Goal: Task Accomplishment & Management: Use online tool/utility

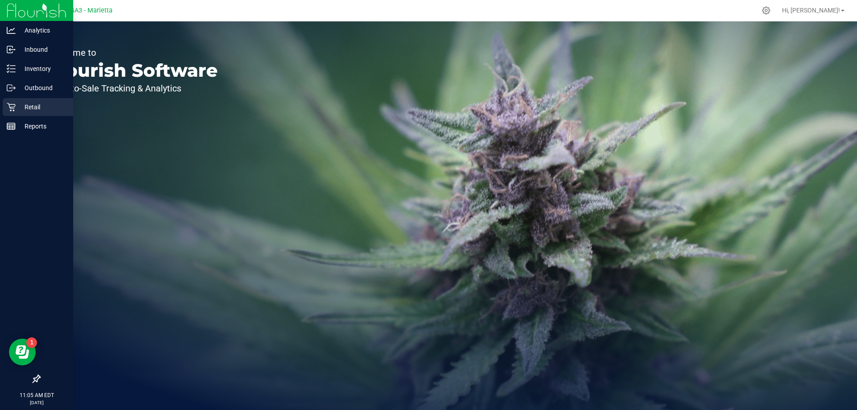
click at [27, 107] on p "Retail" at bounding box center [43, 107] width 54 height 11
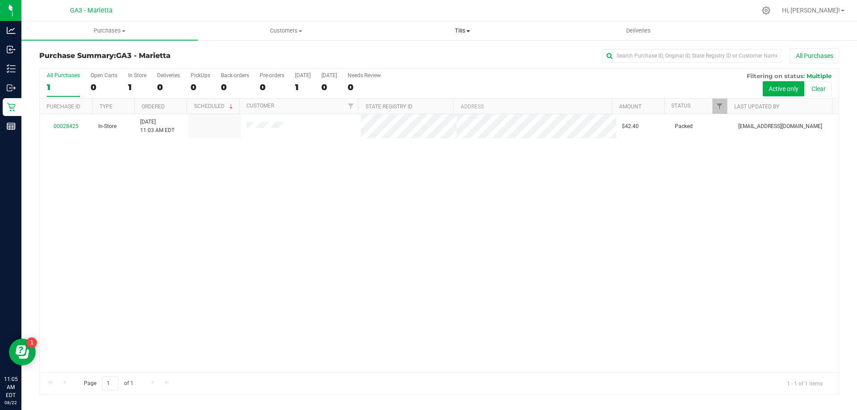
click at [464, 30] on span "Tills" at bounding box center [461, 31] width 175 height 8
click at [423, 54] on span "Manage tills" at bounding box center [404, 54] width 60 height 8
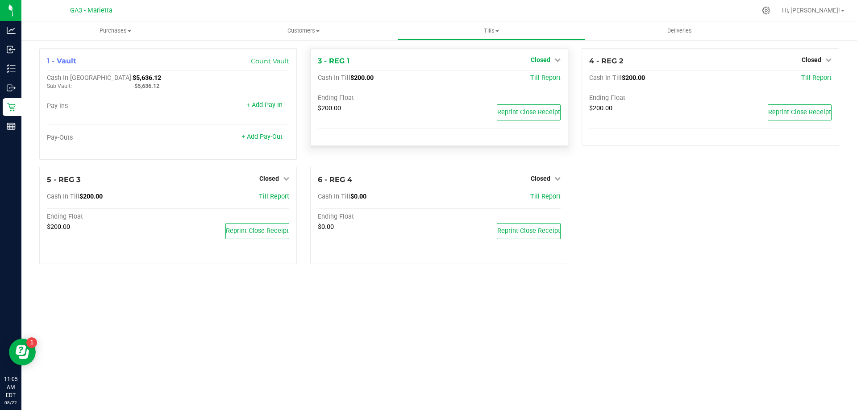
click at [551, 59] on link "Closed" at bounding box center [546, 59] width 30 height 7
click at [545, 79] on link "Open Till" at bounding box center [540, 78] width 24 height 7
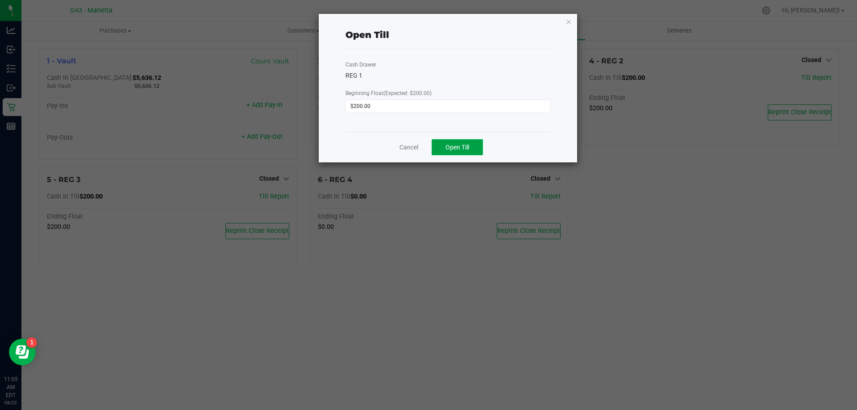
click at [460, 148] on span "Open Till" at bounding box center [457, 147] width 24 height 7
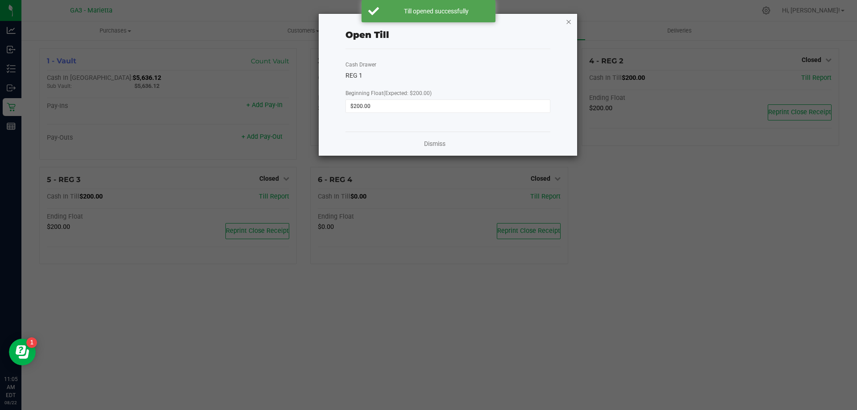
click at [571, 20] on icon "button" at bounding box center [568, 21] width 6 height 11
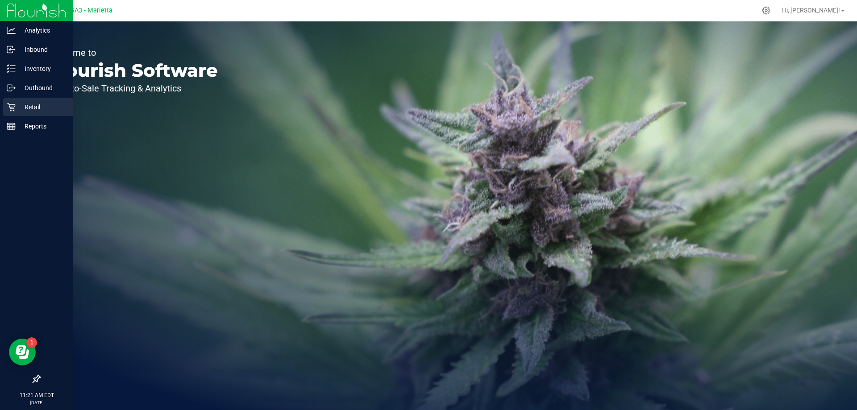
click at [25, 114] on div "Retail" at bounding box center [38, 107] width 71 height 18
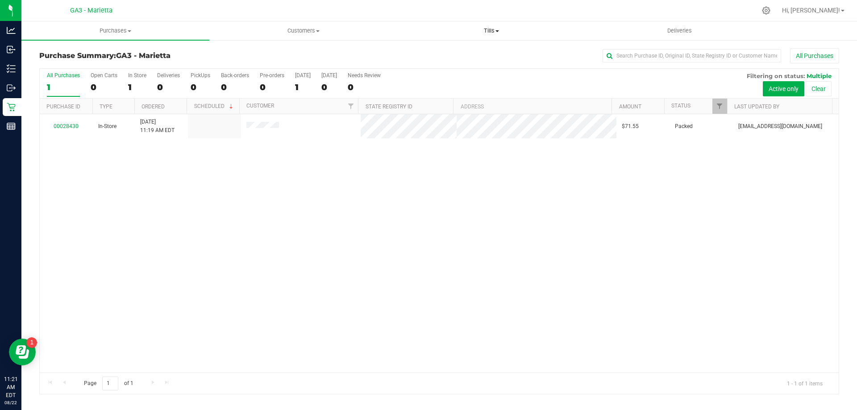
click at [483, 29] on span "Tills" at bounding box center [491, 31] width 187 height 8
click at [481, 50] on li "Manage tills" at bounding box center [491, 54] width 188 height 11
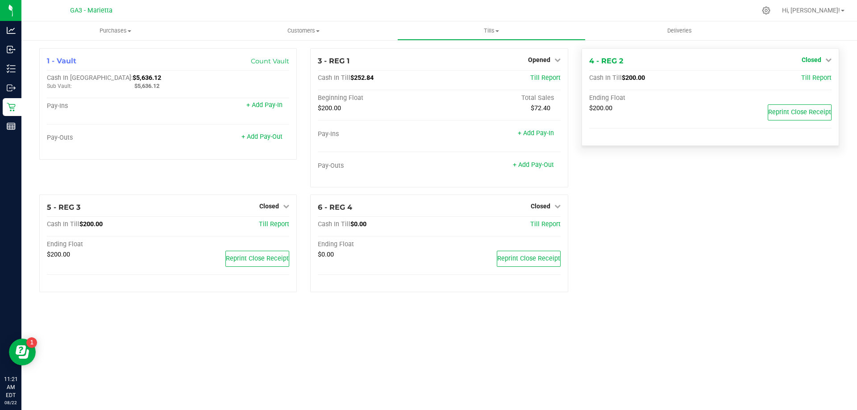
click at [803, 58] on span "Closed" at bounding box center [811, 59] width 20 height 7
click at [798, 83] on div "Open Till" at bounding box center [811, 78] width 66 height 11
click at [803, 79] on link "Open Till" at bounding box center [811, 78] width 24 height 7
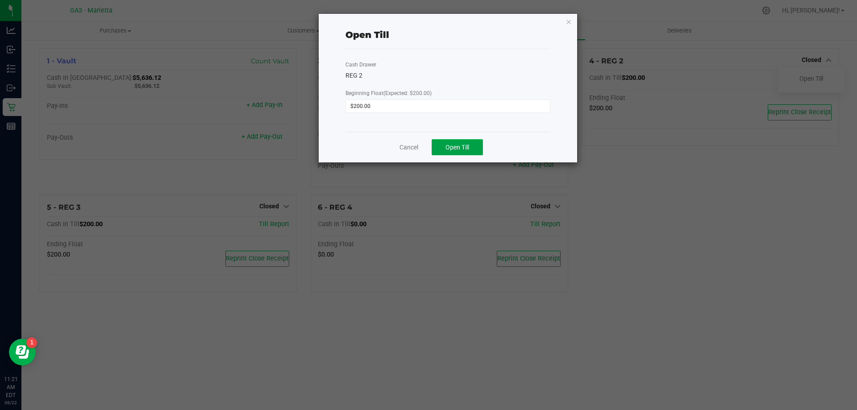
click at [464, 152] on button "Open Till" at bounding box center [457, 147] width 51 height 16
